Goal: Information Seeking & Learning: Learn about a topic

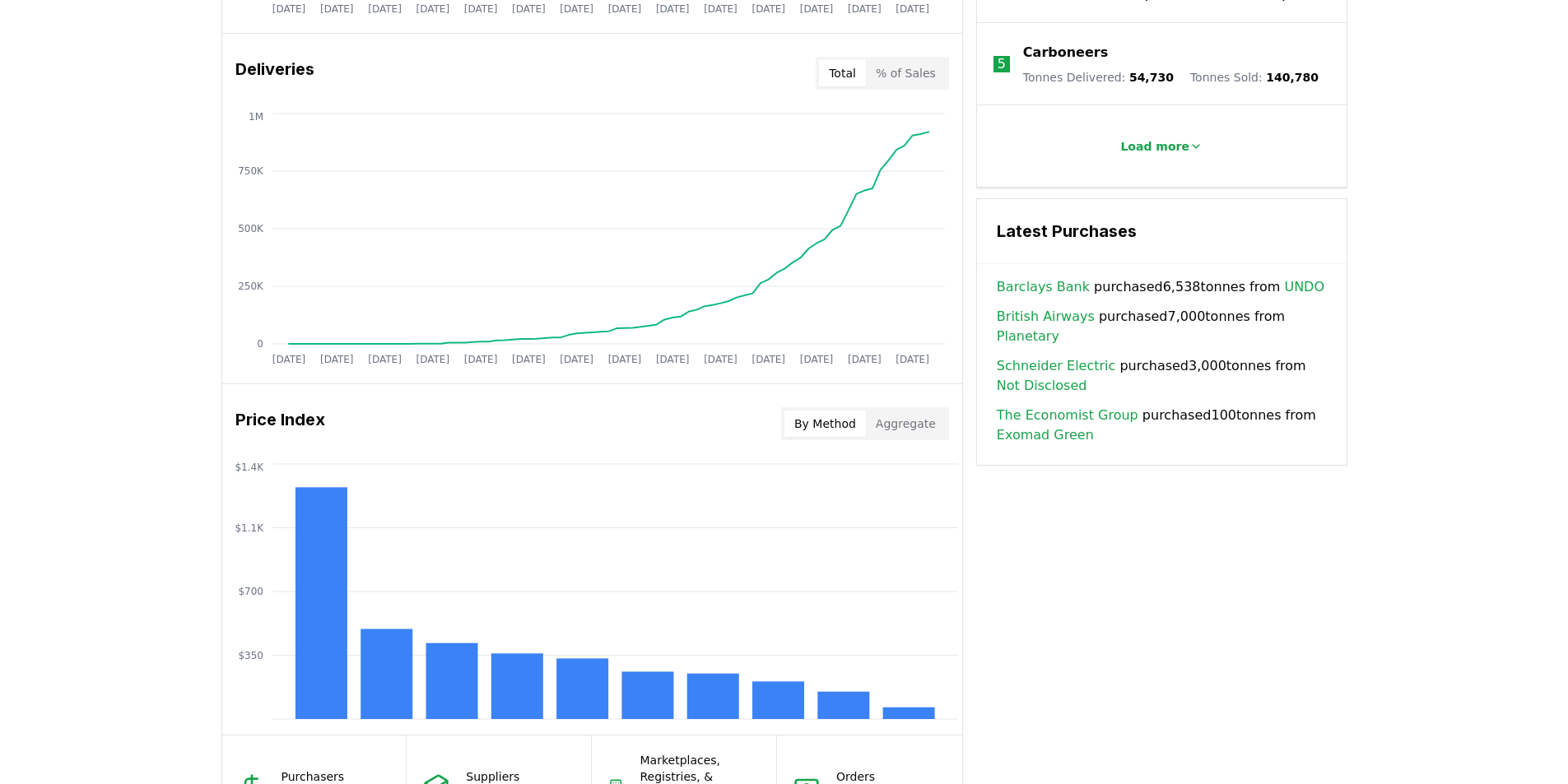
scroll to position [822, 0]
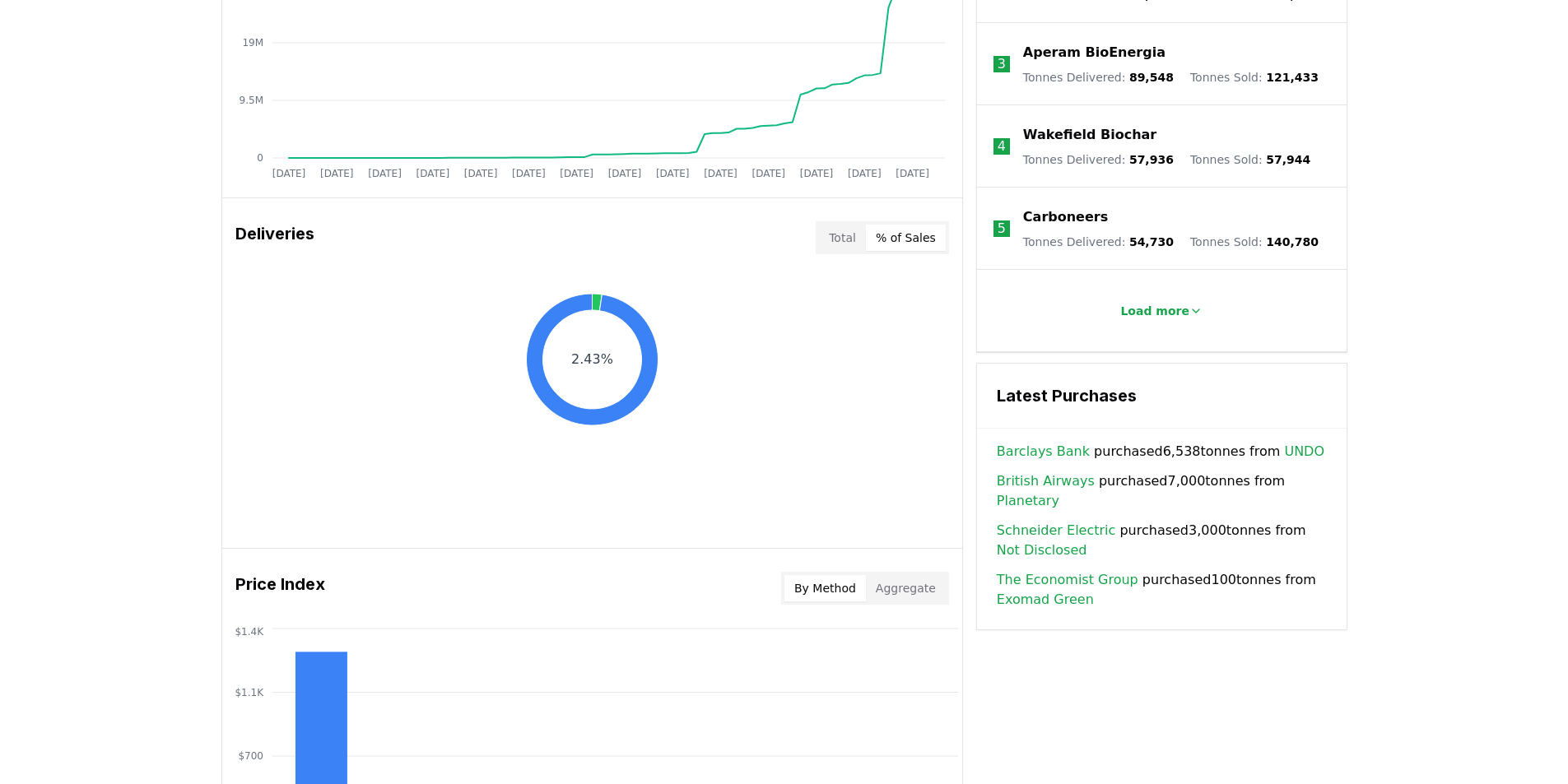
click at [918, 243] on button "% of Sales" at bounding box center [906, 237] width 80 height 26
click at [845, 236] on button "Total" at bounding box center [842, 237] width 47 height 26
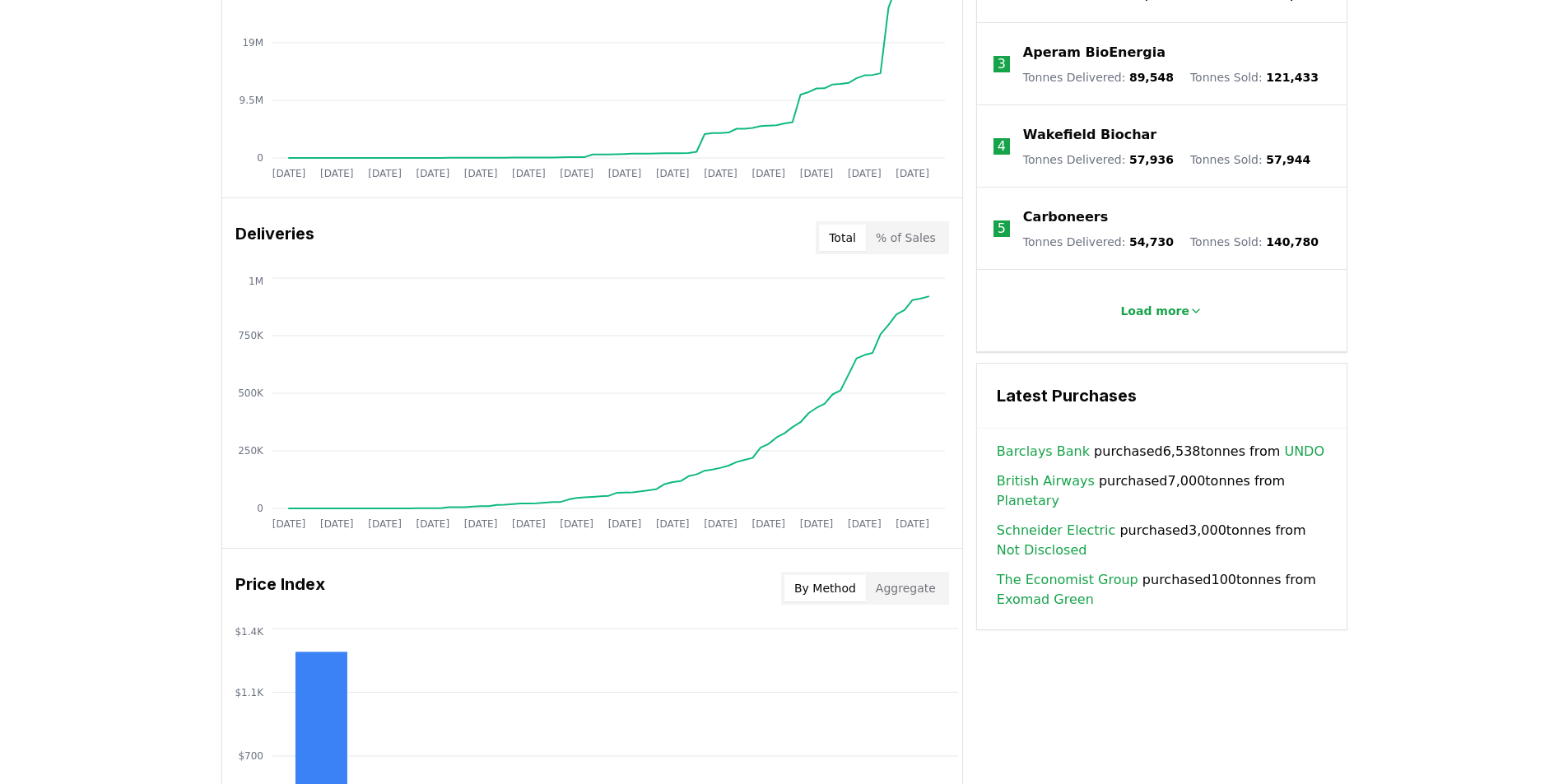
click at [915, 585] on button "Aggregate" at bounding box center [906, 588] width 80 height 26
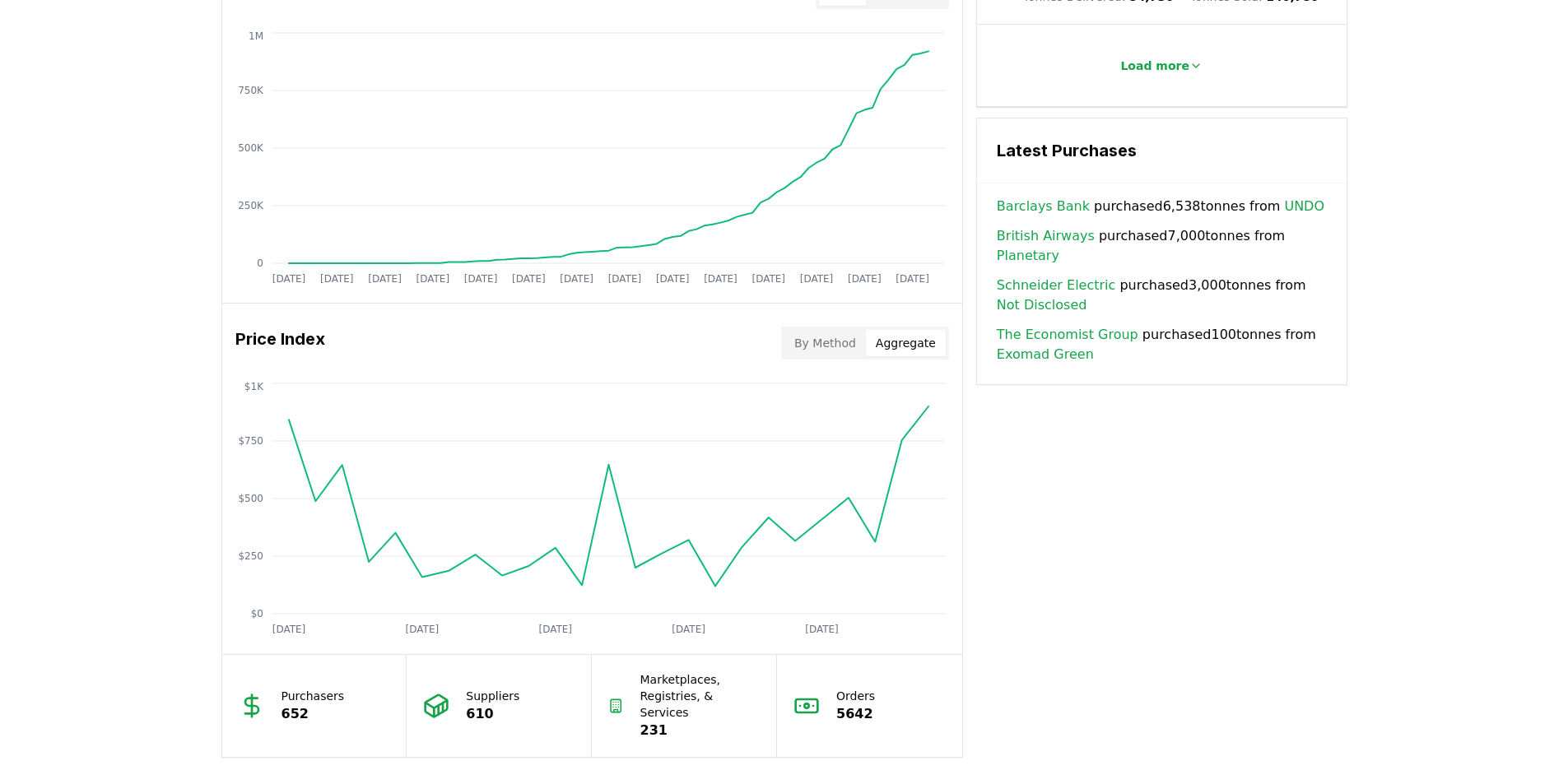
scroll to position [1069, 0]
click at [826, 334] on button "By Method" at bounding box center [825, 341] width 81 height 26
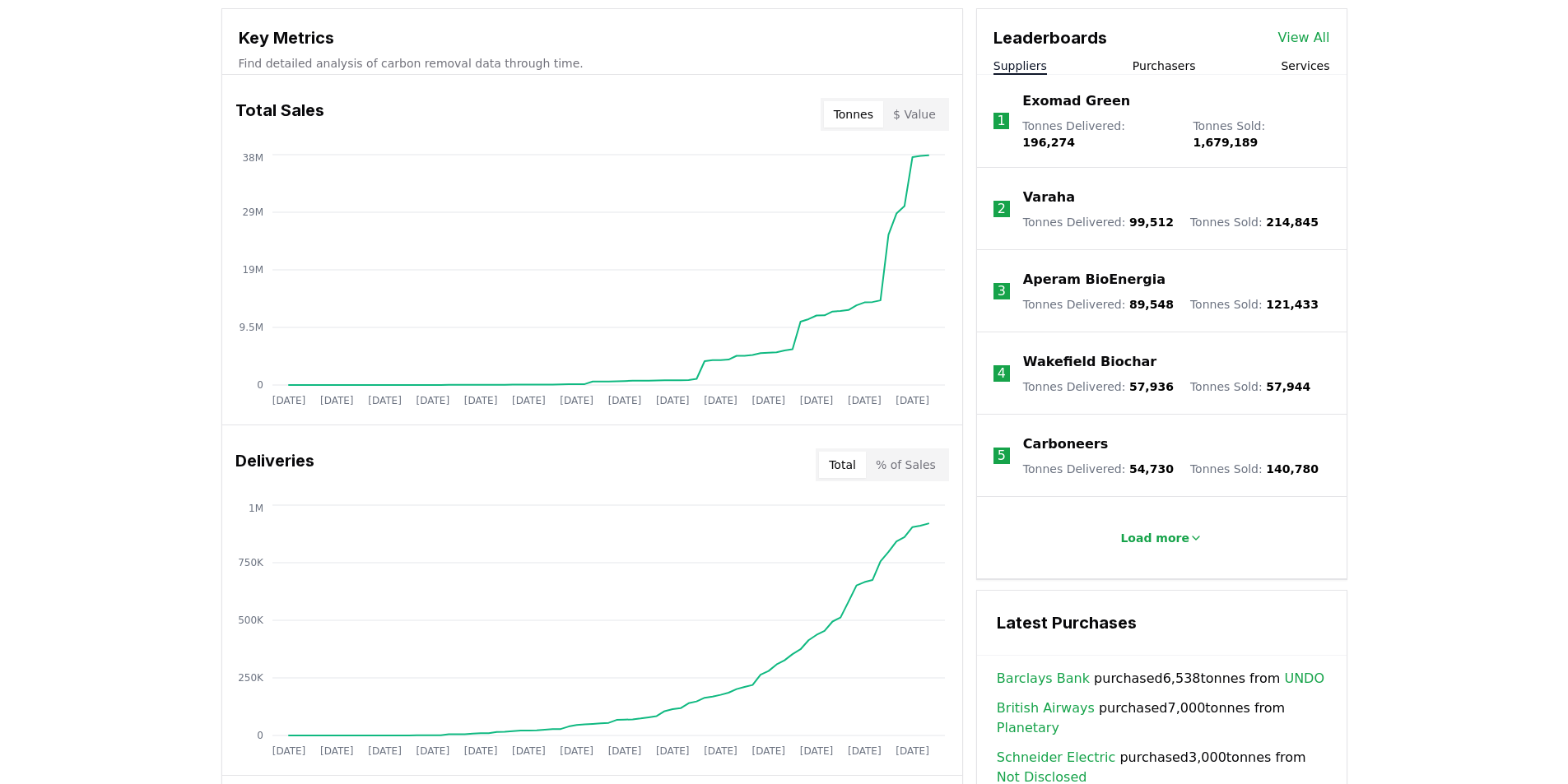
scroll to position [411, 0]
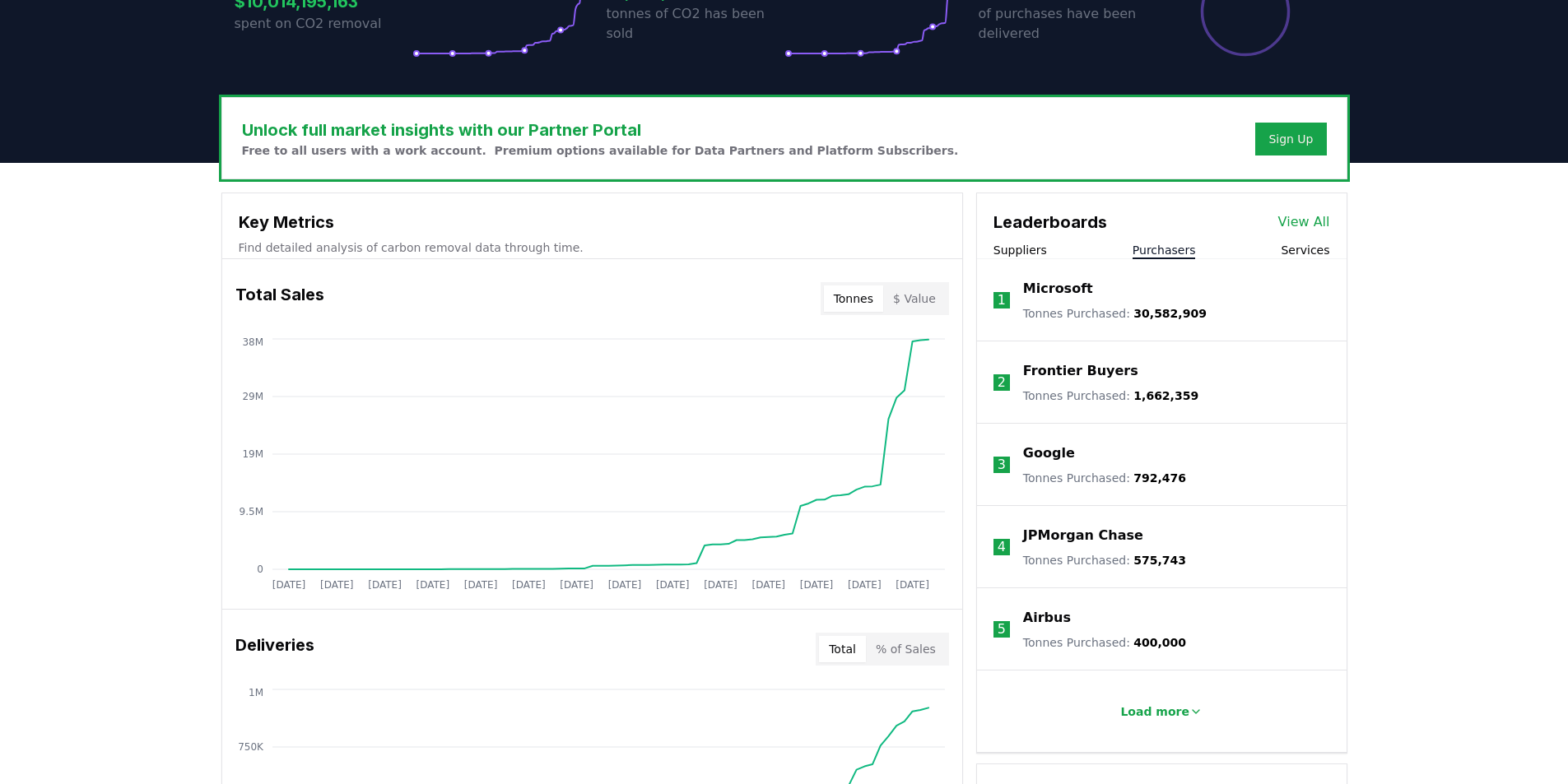
click at [1161, 245] on button "Purchasers" at bounding box center [1164, 250] width 63 height 16
click at [1313, 248] on button "Services" at bounding box center [1304, 250] width 48 height 16
click at [1175, 707] on p "Load more" at bounding box center [1155, 712] width 69 height 16
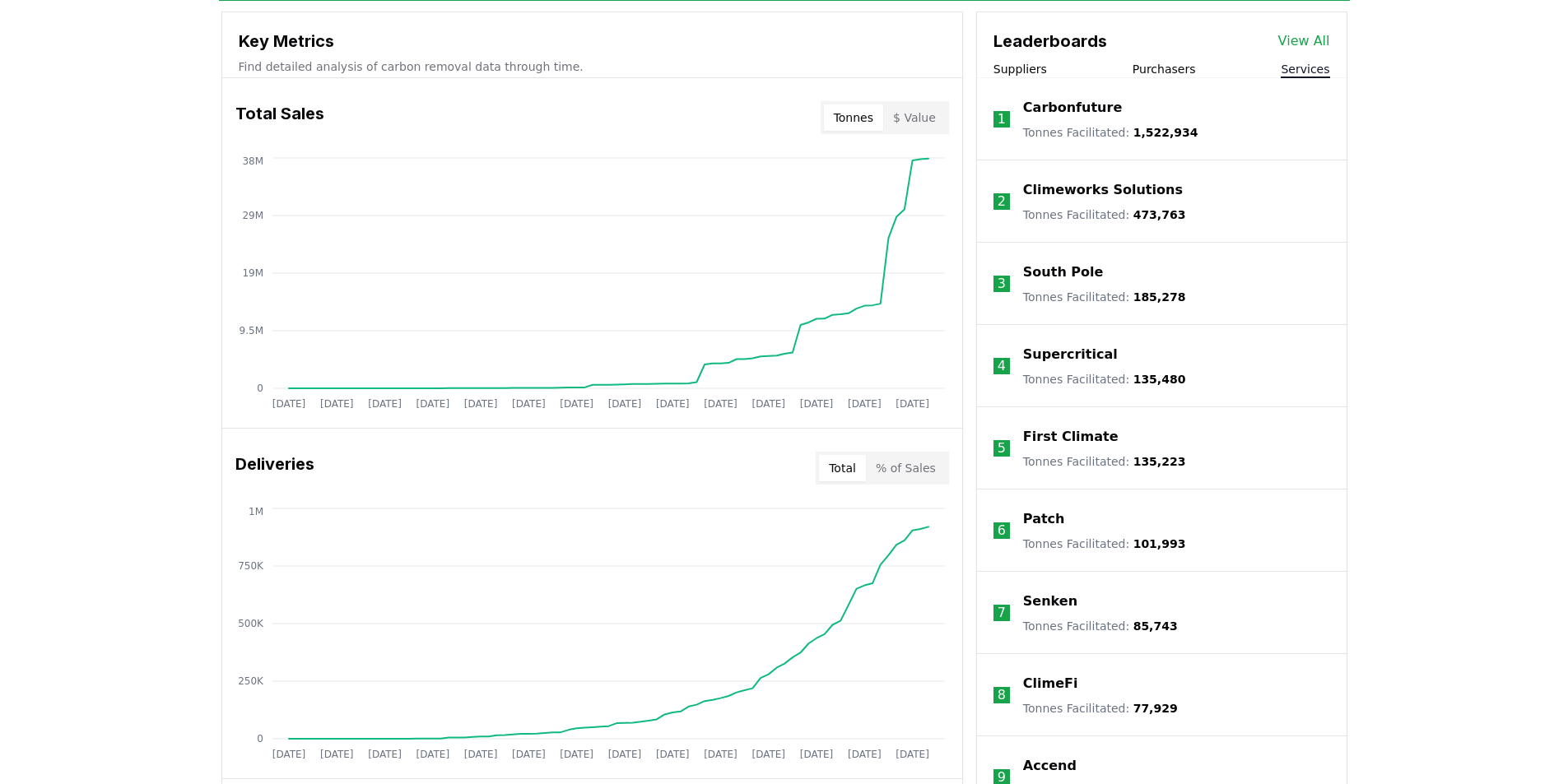
scroll to position [576, 0]
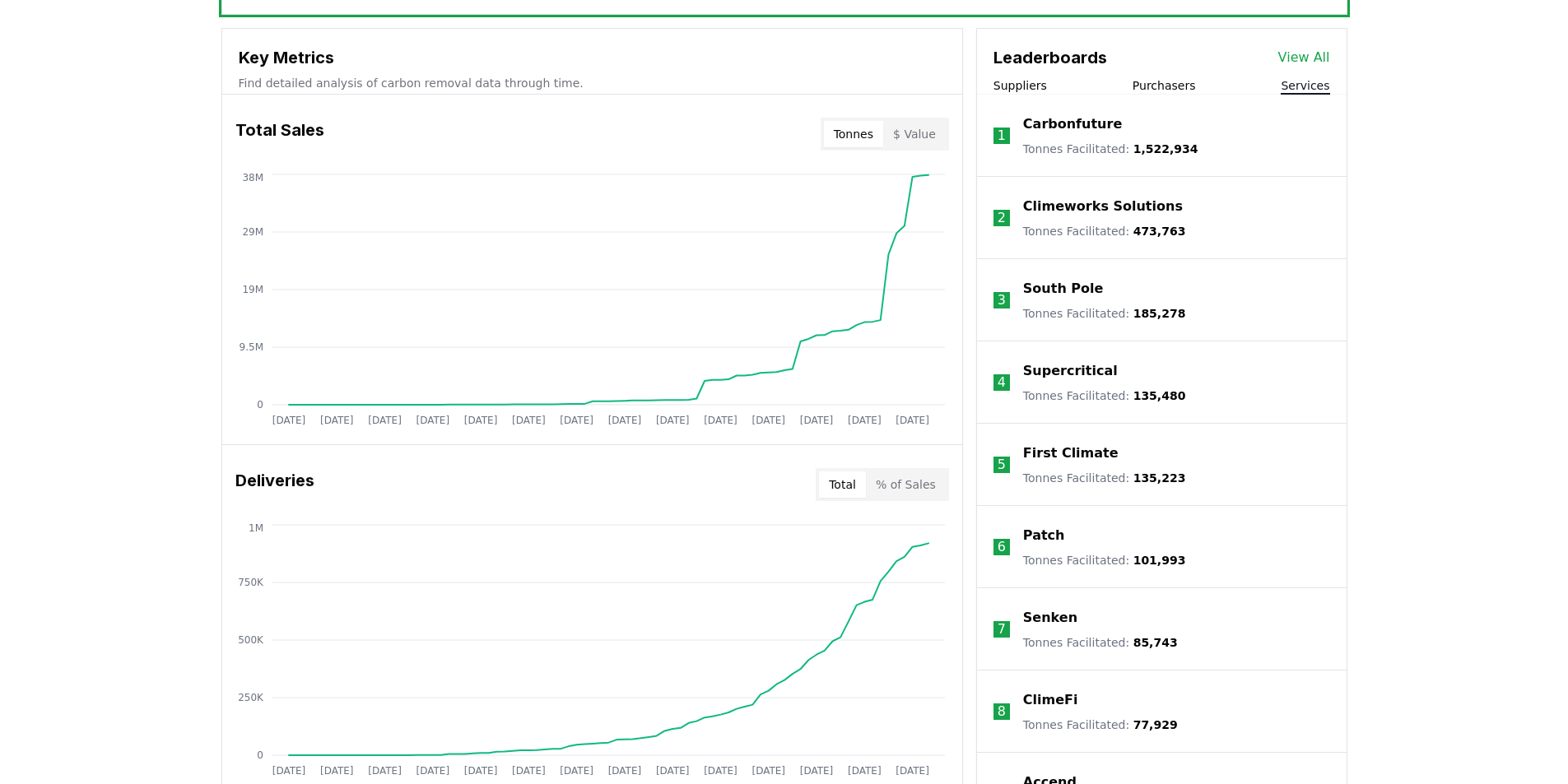
click at [1289, 616] on li "7 Senken Tonnes Facilitated : 85,743" at bounding box center [1161, 629] width 369 height 82
click at [929, 131] on button "$ Value" at bounding box center [914, 134] width 63 height 26
click at [885, 274] on icon "[DATE] [DATE] [DATE] [DATE] [DATE] [DATE] [DATE] [DATE] [DATE] [DATE] [DATE] [D…" at bounding box center [586, 302] width 727 height 263
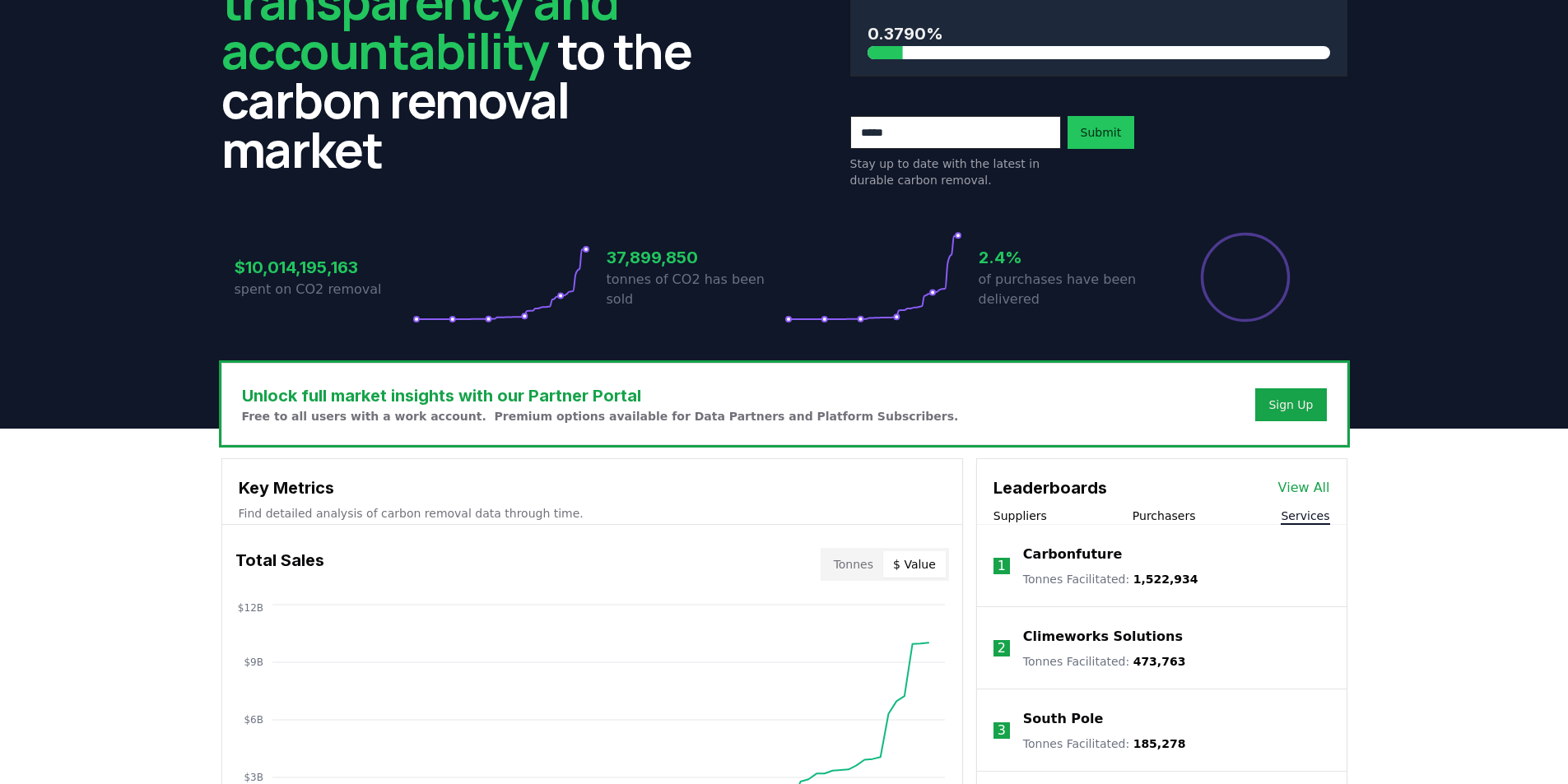
scroll to position [0, 0]
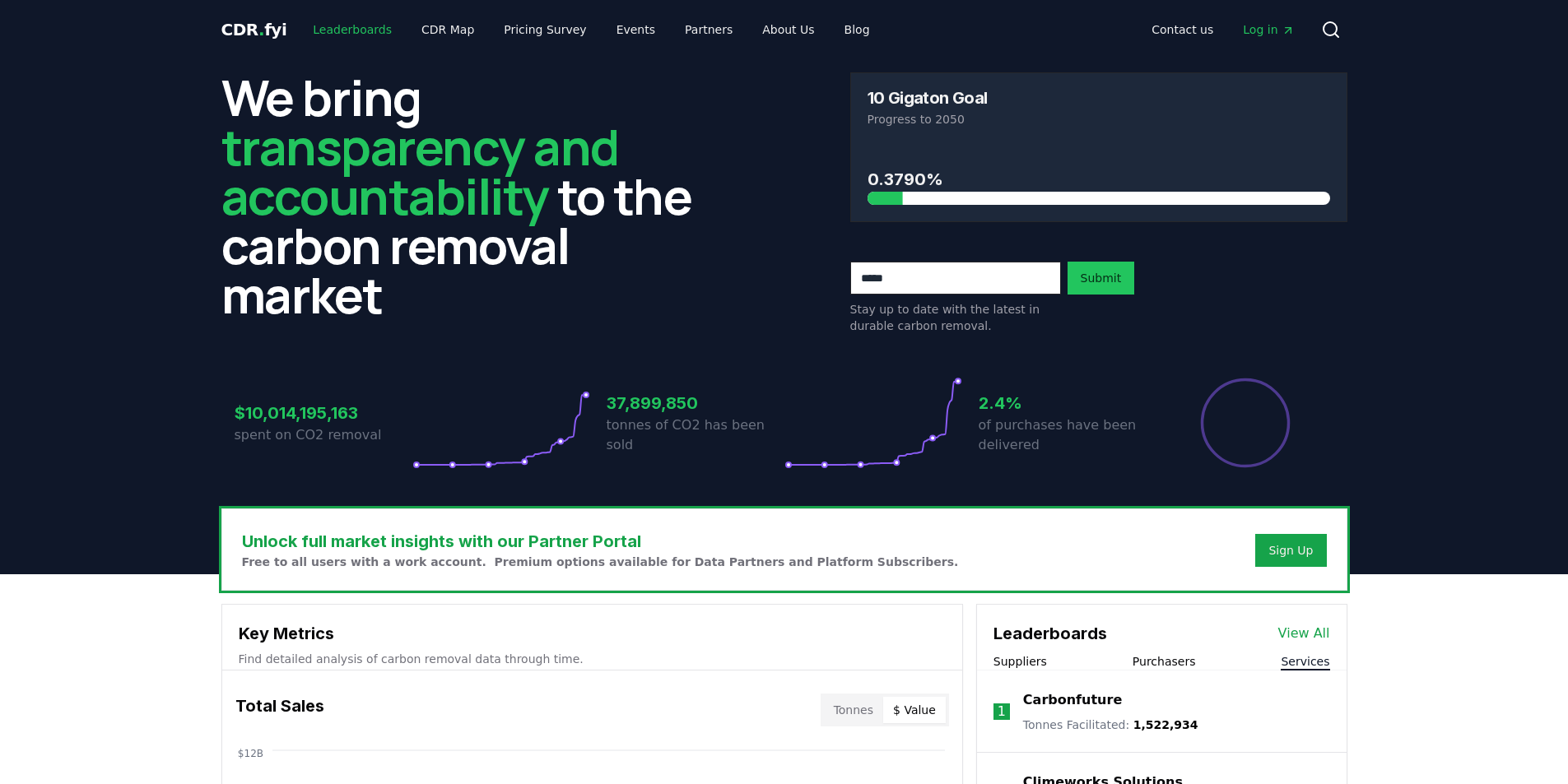
click at [350, 25] on link "Leaderboards" at bounding box center [353, 29] width 106 height 29
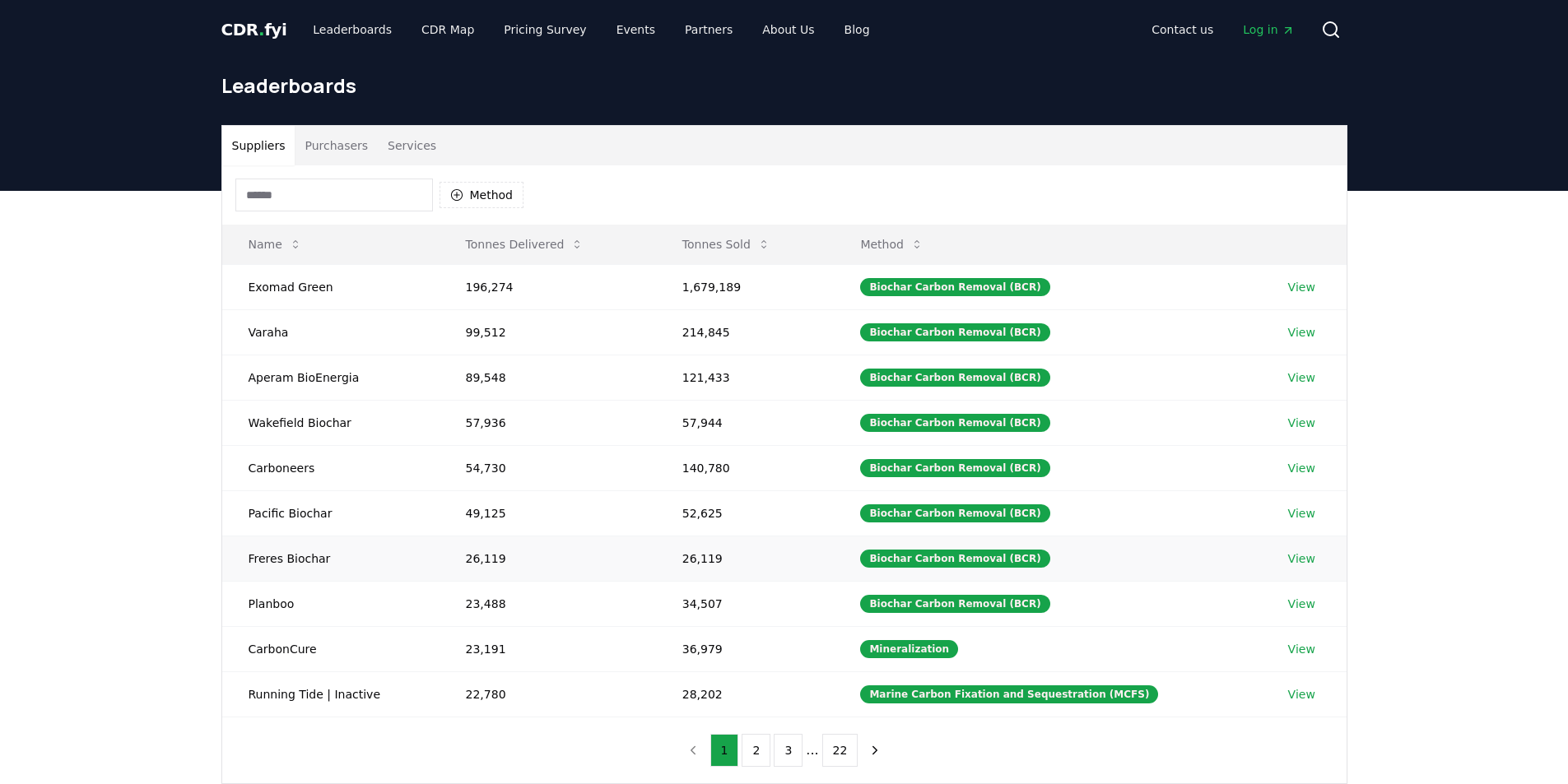
click at [1298, 562] on link "View" at bounding box center [1302, 559] width 27 height 16
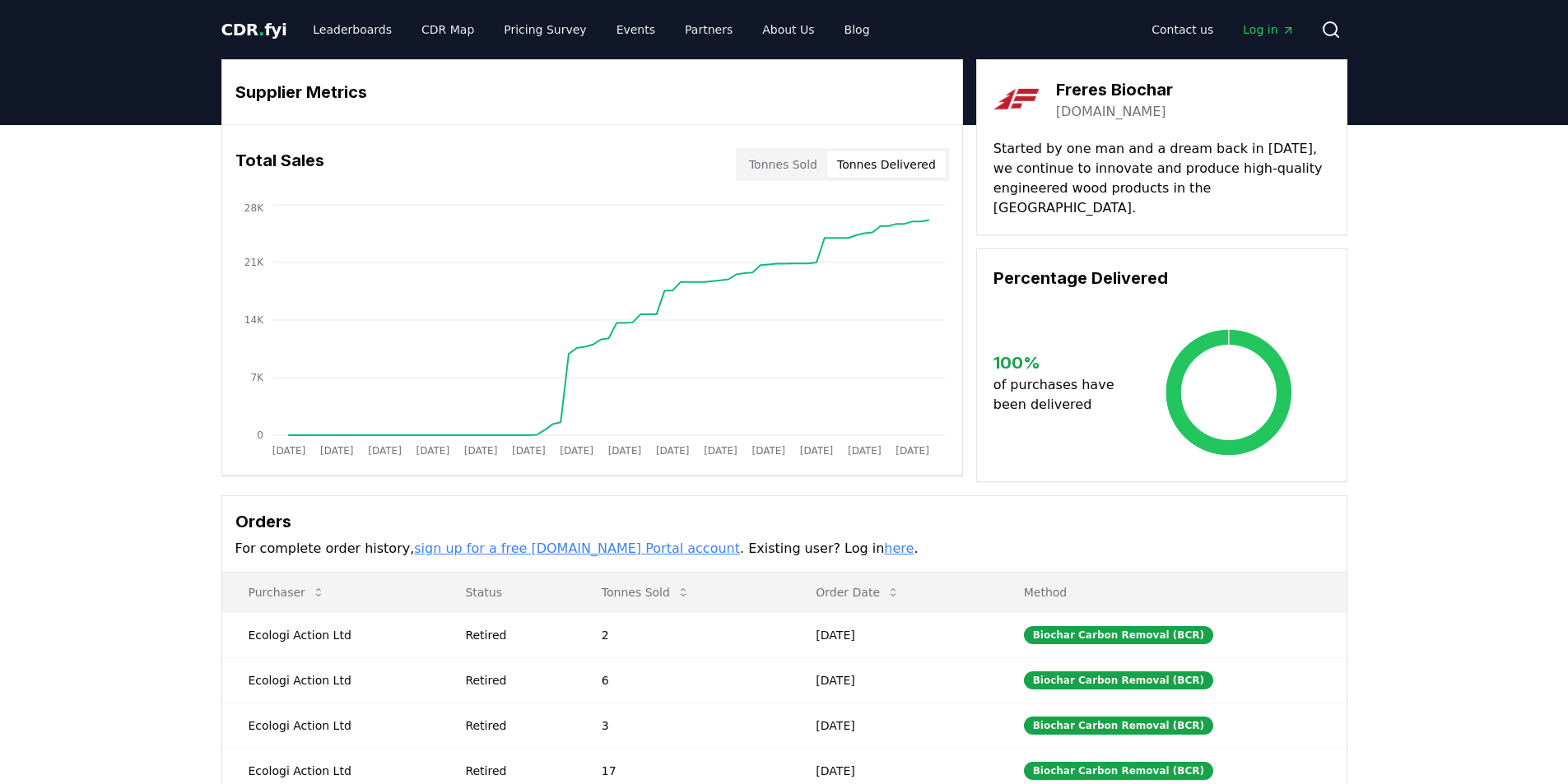
click at [857, 159] on button "Tonnes Delivered" at bounding box center [887, 164] width 119 height 26
click at [802, 164] on button "Tonnes Sold" at bounding box center [783, 164] width 88 height 26
